Goal: Task Accomplishment & Management: Manage account settings

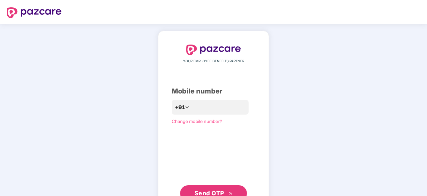
click at [213, 191] on span "Send OTP" at bounding box center [210, 192] width 30 height 7
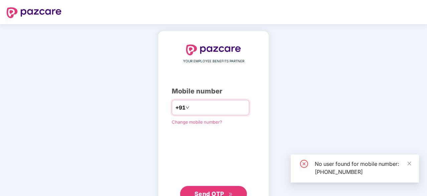
click at [238, 109] on input "**********" at bounding box center [218, 107] width 55 height 11
type input "*"
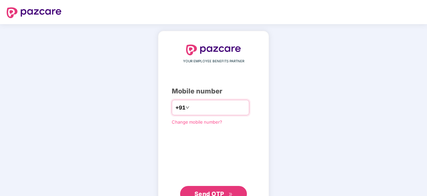
type input "**********"
click at [210, 189] on span "Send OTP" at bounding box center [214, 193] width 38 height 9
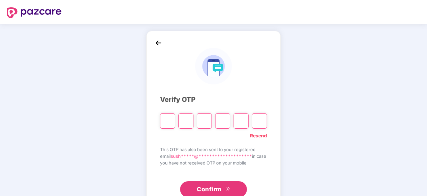
type input "*"
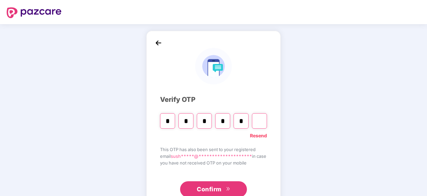
type input "*"
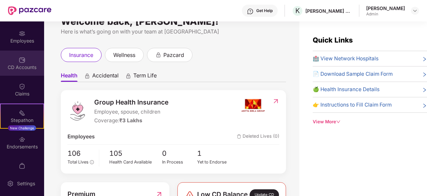
scroll to position [55, 0]
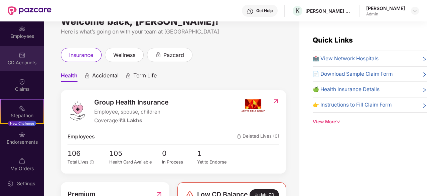
click at [31, 58] on div "CD Accounts" at bounding box center [22, 58] width 44 height 25
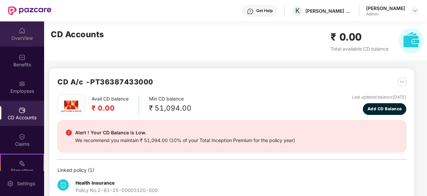
click at [18, 41] on div "OverView" at bounding box center [22, 33] width 44 height 25
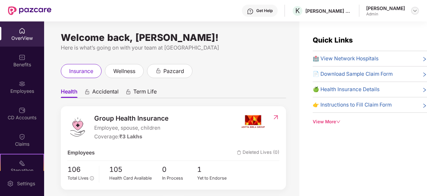
click at [416, 10] on img at bounding box center [415, 10] width 5 height 5
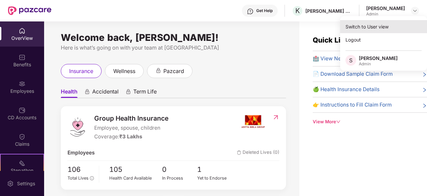
click at [370, 26] on div "Switch to User view" at bounding box center [384, 26] width 87 height 13
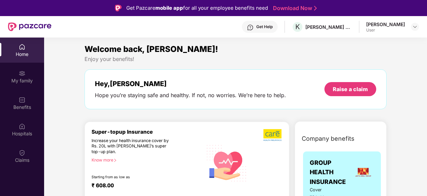
scroll to position [12, 0]
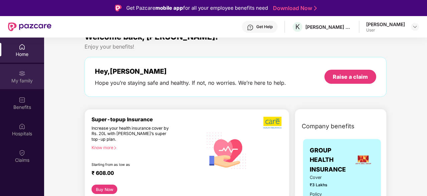
click at [23, 85] on div "My family" at bounding box center [22, 76] width 44 height 25
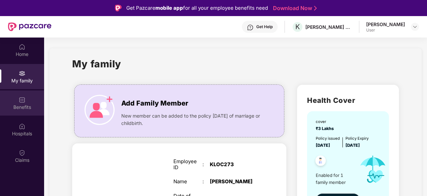
click at [28, 104] on div "Benefits" at bounding box center [22, 107] width 44 height 7
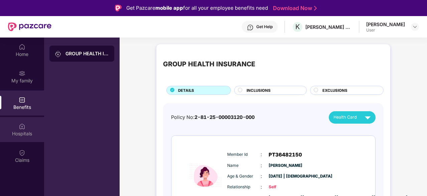
click at [26, 129] on div "Hospitals" at bounding box center [22, 129] width 44 height 25
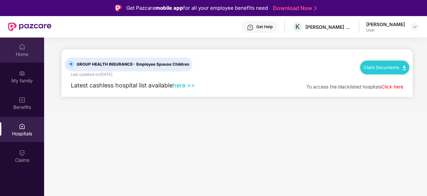
click at [18, 54] on div "Home" at bounding box center [22, 54] width 44 height 7
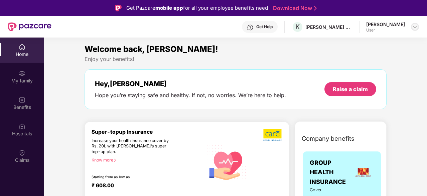
click at [416, 27] on img at bounding box center [415, 26] width 5 height 5
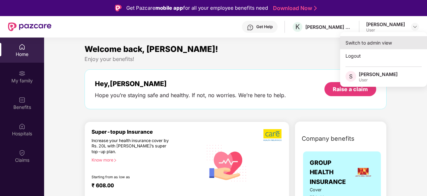
click at [394, 39] on div "Switch to admin view" at bounding box center [384, 42] width 87 height 13
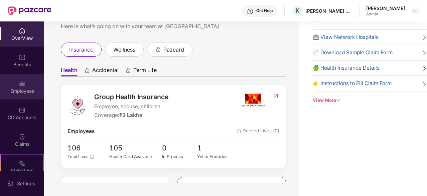
click at [19, 88] on div "Employees" at bounding box center [22, 91] width 44 height 7
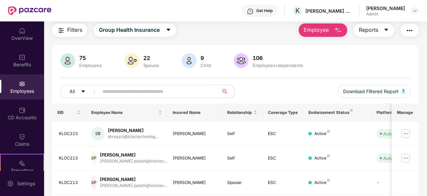
click at [335, 27] on img "button" at bounding box center [338, 30] width 8 height 8
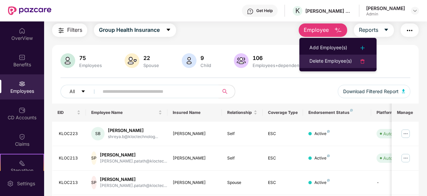
click at [343, 65] on li "Delete Employee(s)" at bounding box center [338, 61] width 77 height 13
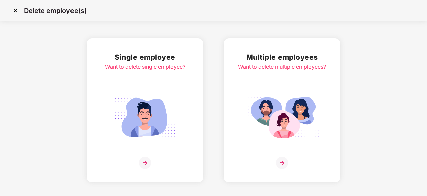
click at [147, 134] on img at bounding box center [145, 117] width 75 height 52
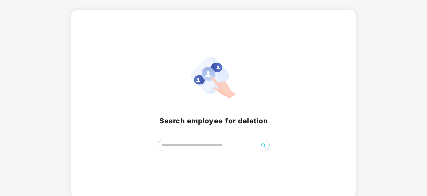
scroll to position [29, 0]
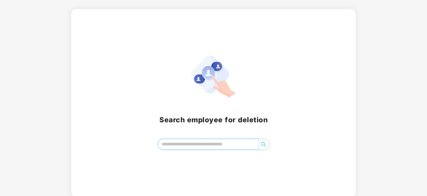
click at [164, 143] on input "search" at bounding box center [208, 144] width 101 height 10
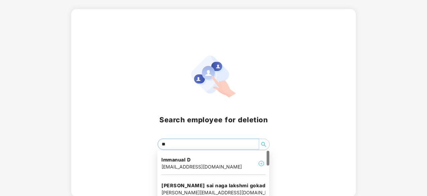
type input "***"
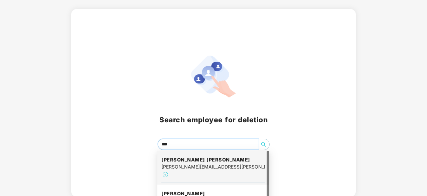
click at [185, 161] on h4 "Anthony David mohan nadar" at bounding box center [214, 159] width 104 height 7
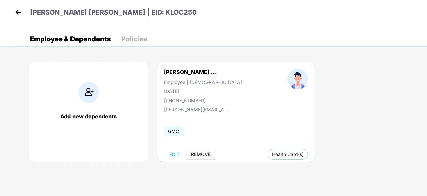
click at [203, 154] on span "REMOVE" at bounding box center [201, 154] width 20 height 5
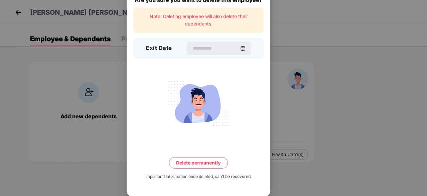
scroll to position [17, 0]
click at [209, 45] on input at bounding box center [216, 48] width 48 height 7
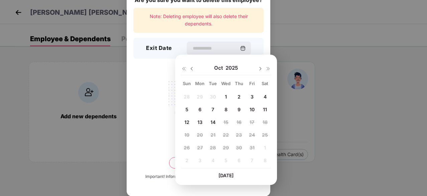
click at [225, 97] on span "1" at bounding box center [226, 97] width 2 height 6
type input "**********"
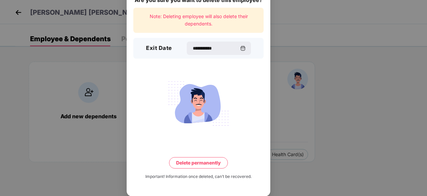
click at [196, 163] on button "Delete permanently" at bounding box center [198, 162] width 59 height 11
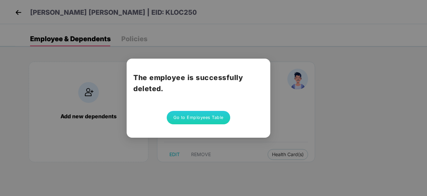
click at [204, 117] on button "Go to Employees Table" at bounding box center [199, 117] width 64 height 13
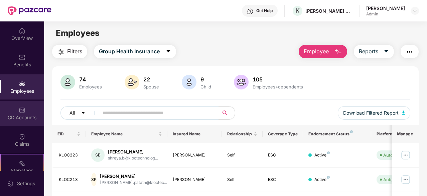
click at [27, 115] on div "CD Accounts" at bounding box center [22, 117] width 44 height 7
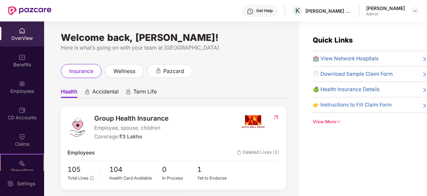
click at [23, 33] on img at bounding box center [22, 30] width 7 height 7
